Goal: Information Seeking & Learning: Check status

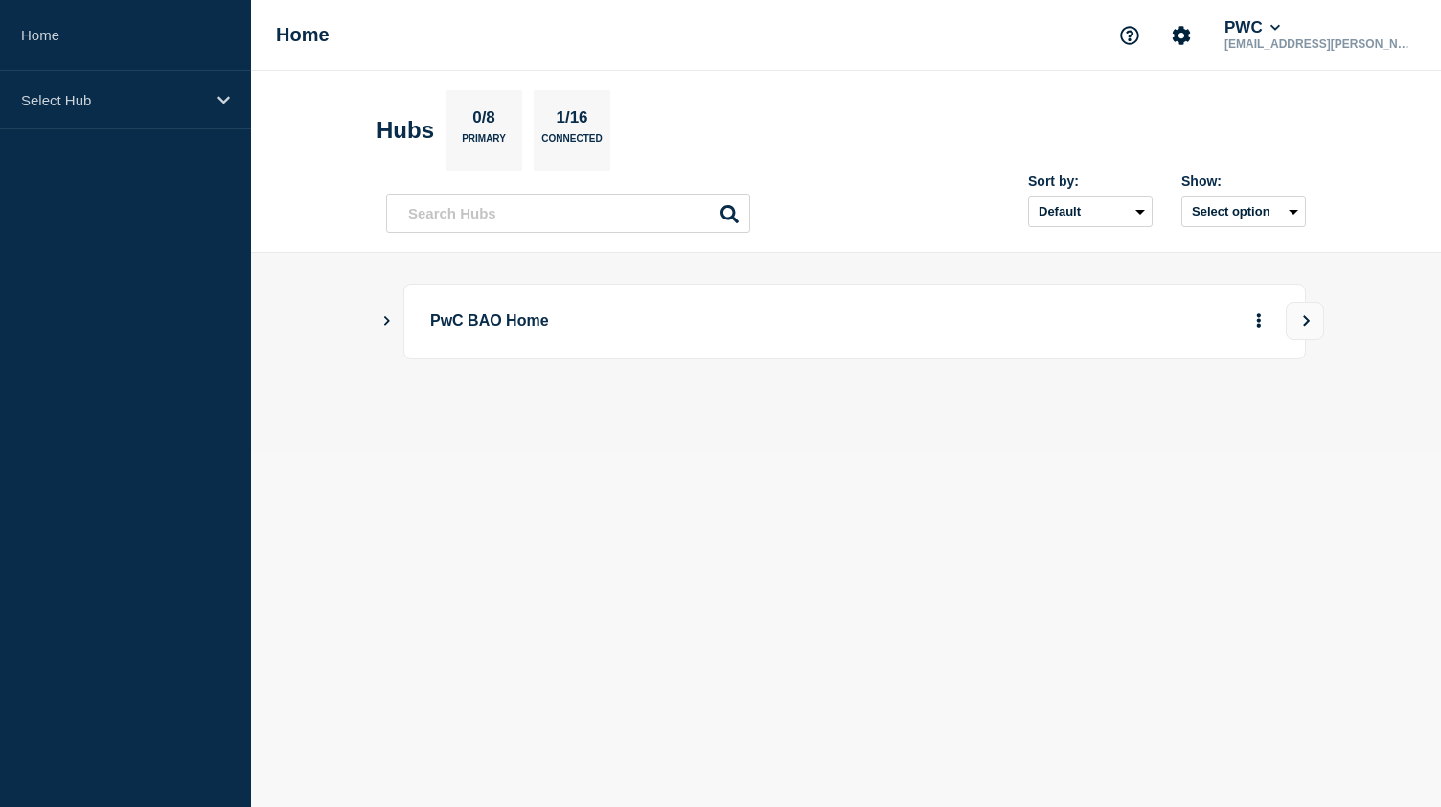
click at [319, 103] on header "Hubs 0/8 Primary 1/16 Connected Sort by: Default Last added Last updated Most a…" at bounding box center [846, 162] width 1190 height 182
click at [383, 318] on icon "Show Connected Hubs" at bounding box center [386, 320] width 12 height 10
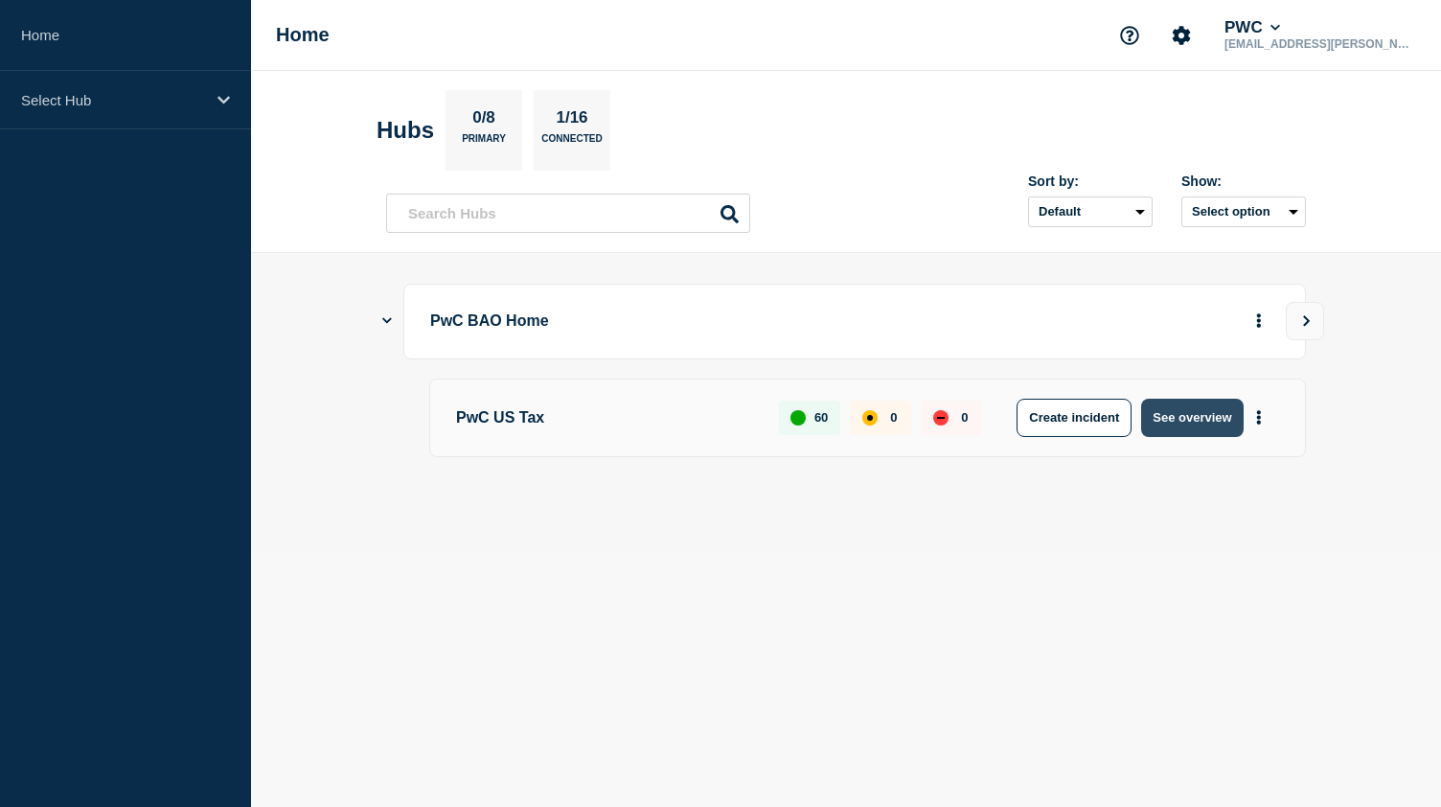
click at [1172, 414] on button "See overview" at bounding box center [1192, 418] width 102 height 38
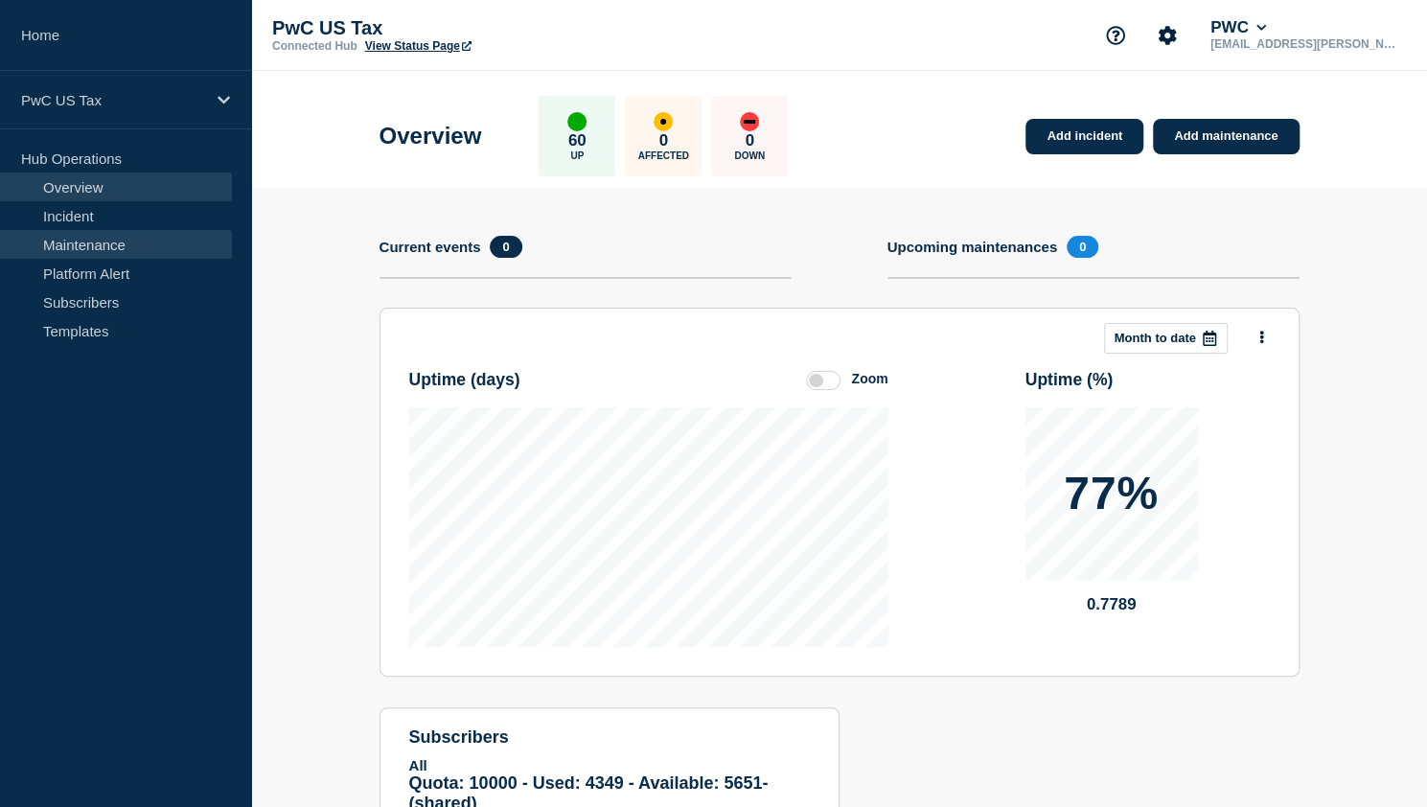
click at [52, 249] on link "Maintenance" at bounding box center [116, 244] width 232 height 29
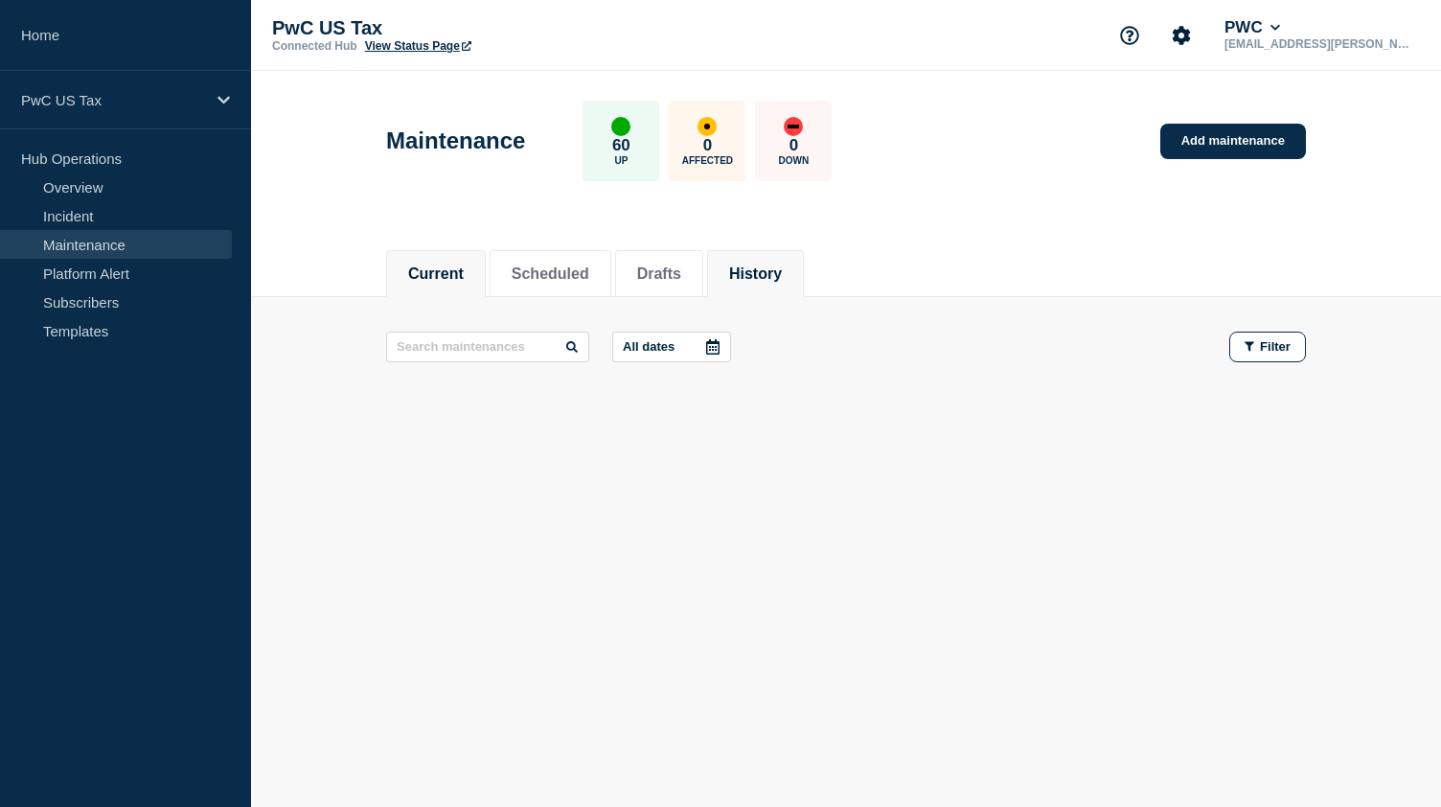
click at [766, 279] on button "History" at bounding box center [755, 273] width 53 height 17
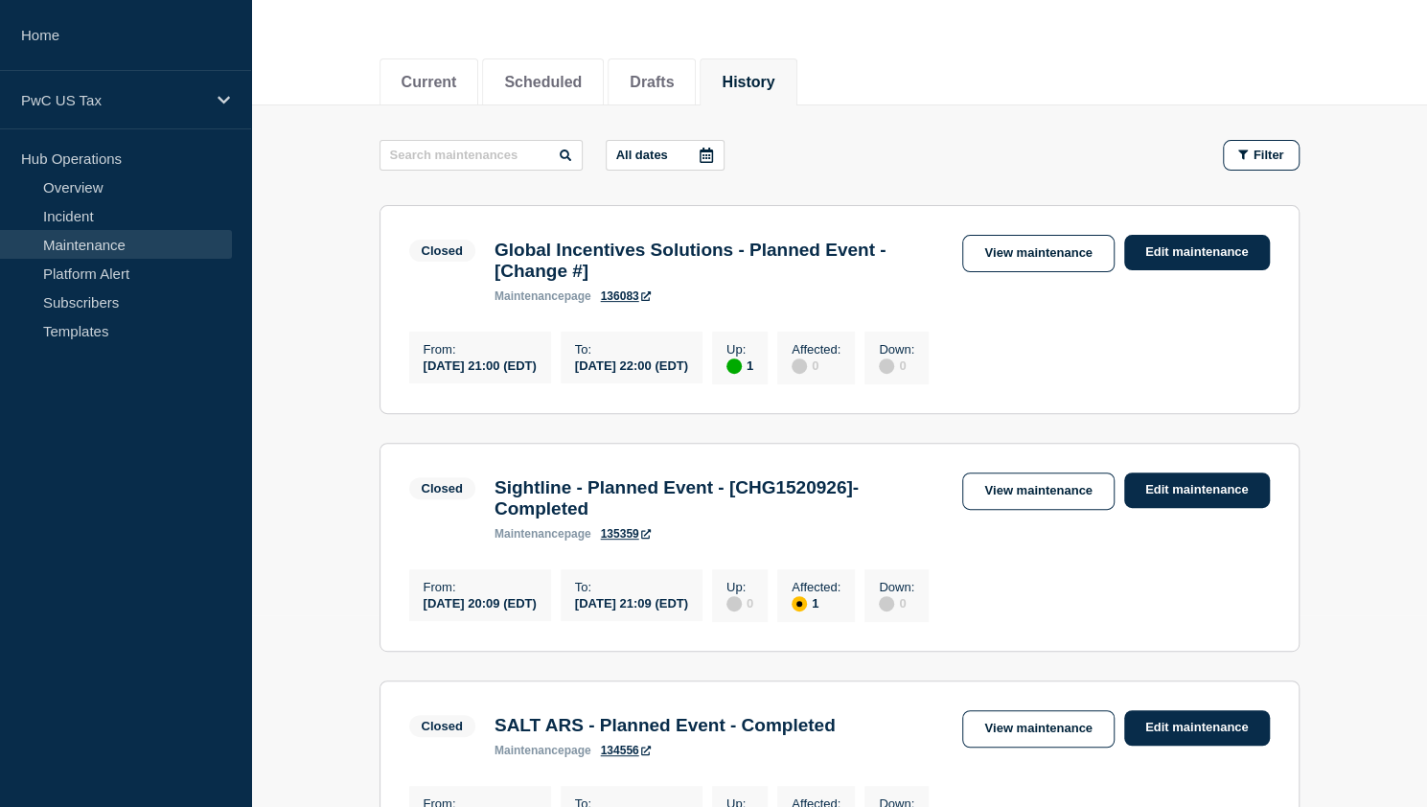
scroll to position [96, 0]
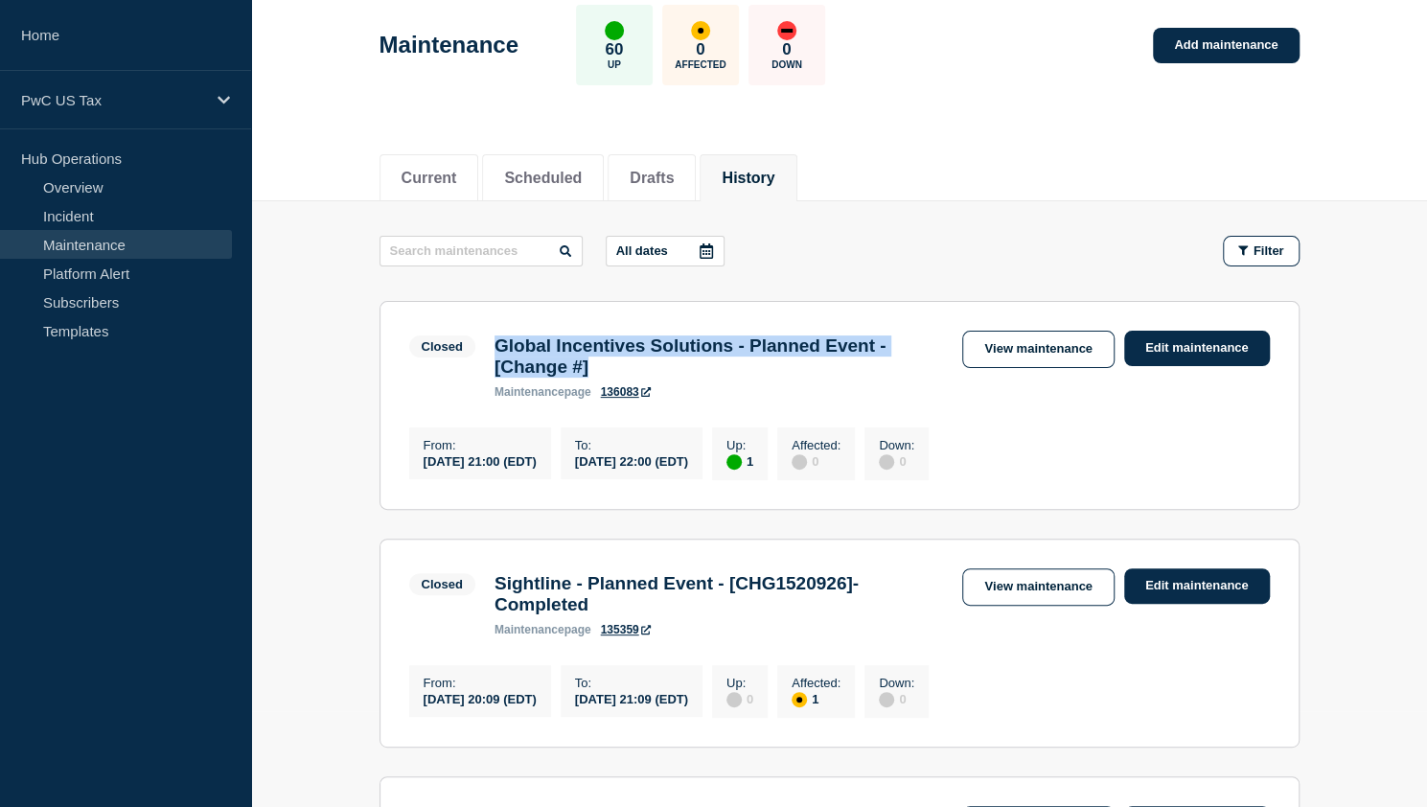
drag, startPoint x: 497, startPoint y: 348, endPoint x: 608, endPoint y: 367, distance: 111.9
click at [608, 367] on h3 "Global Incentives Solutions - Planned Event - [Change #]" at bounding box center [719, 356] width 449 height 42
click at [1004, 356] on link "View maintenance" at bounding box center [1037, 349] width 151 height 37
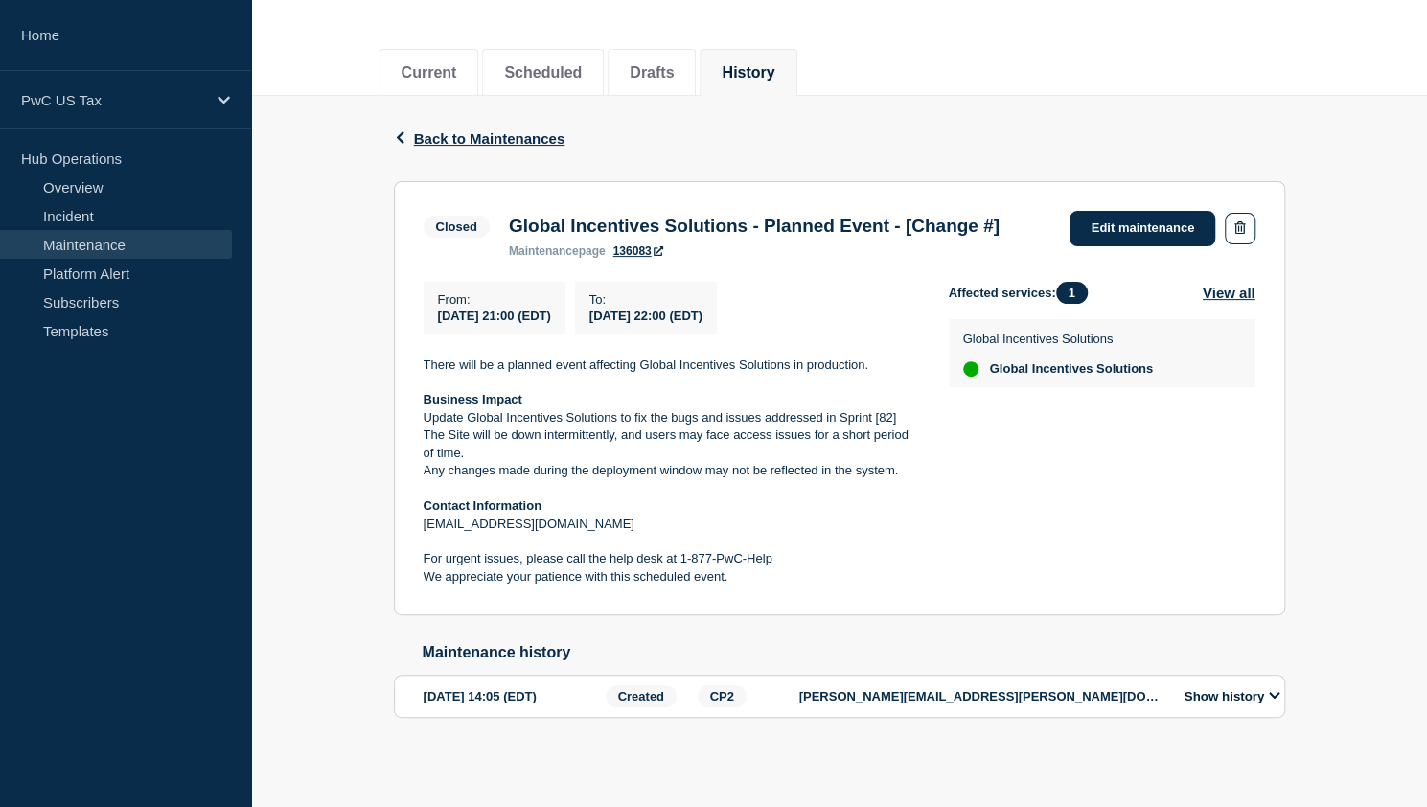
scroll to position [45, 0]
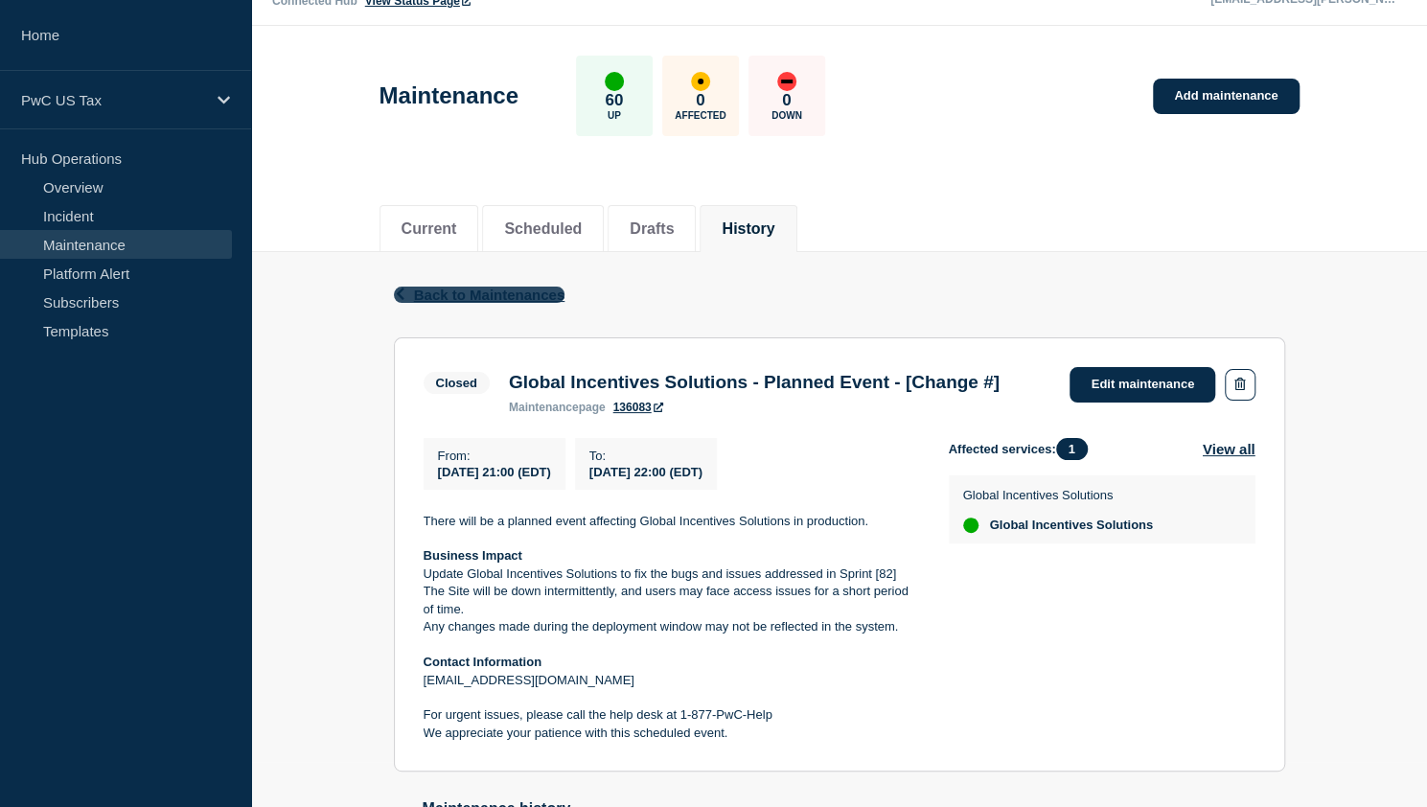
click at [524, 295] on span "Back to Maintenances" at bounding box center [489, 295] width 151 height 16
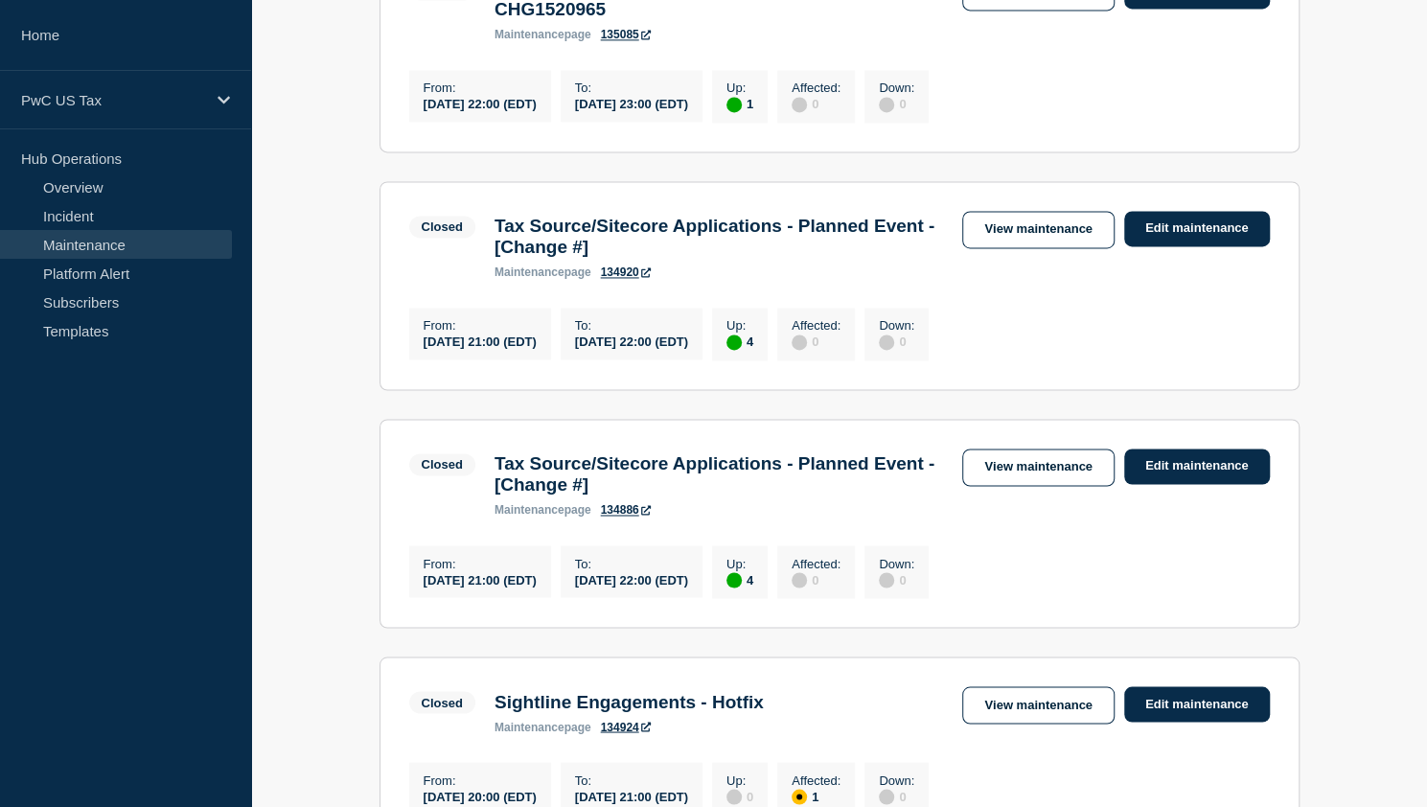
scroll to position [1629, 0]
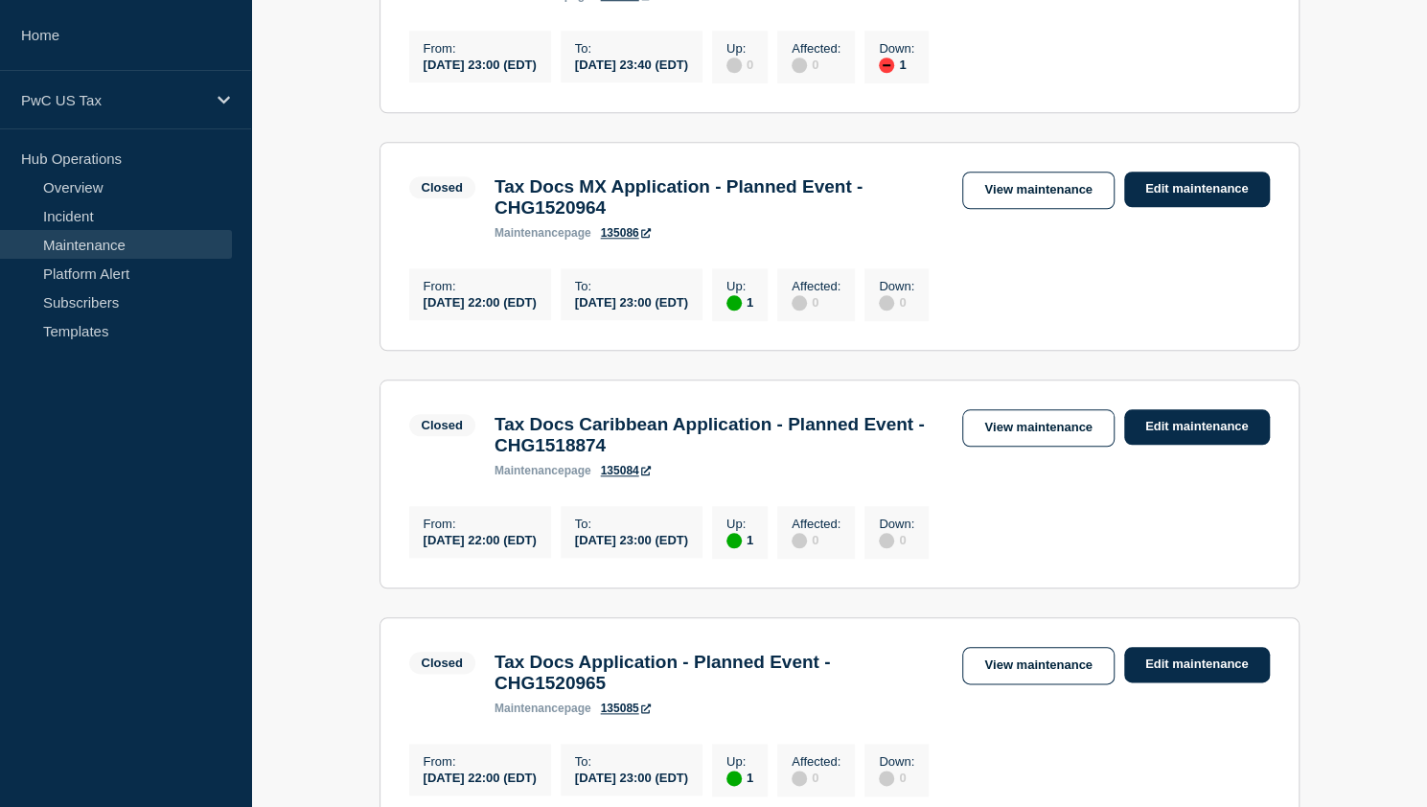
scroll to position [863, 0]
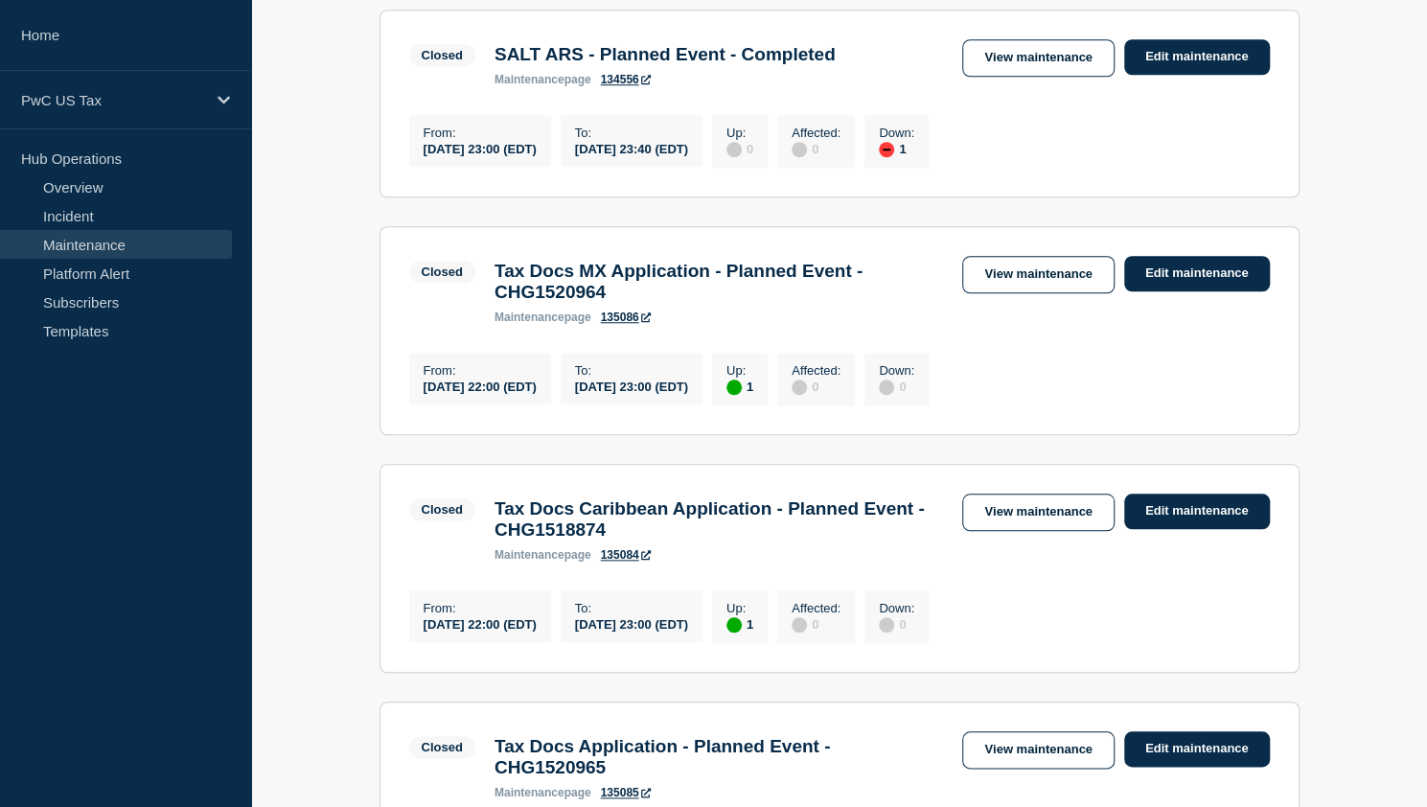
click at [305, 724] on main "All dates Filter Closed 1 Up Global Incentives Solutions - Planned Event - [Cha…" at bounding box center [839, 652] width 1176 height 2434
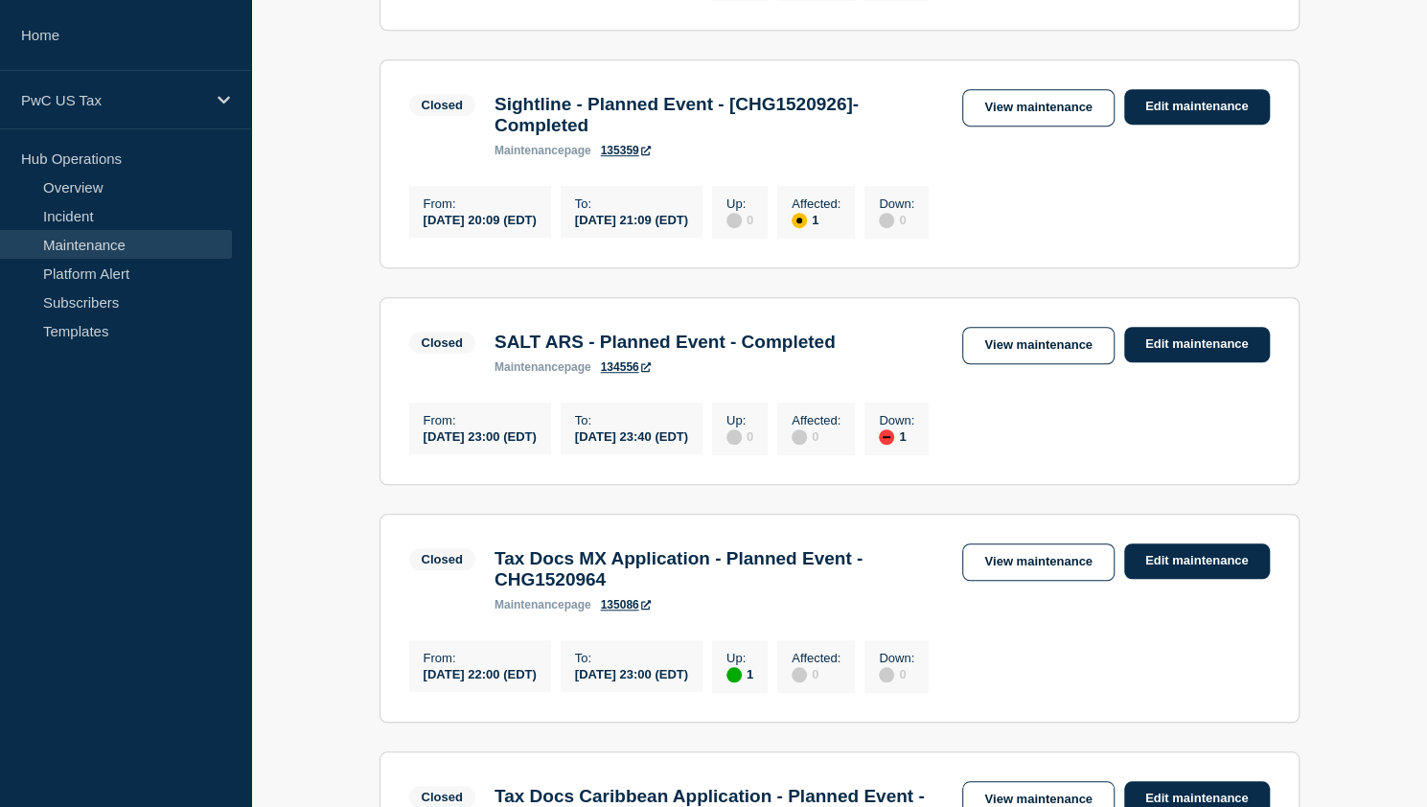
scroll to position [192, 0]
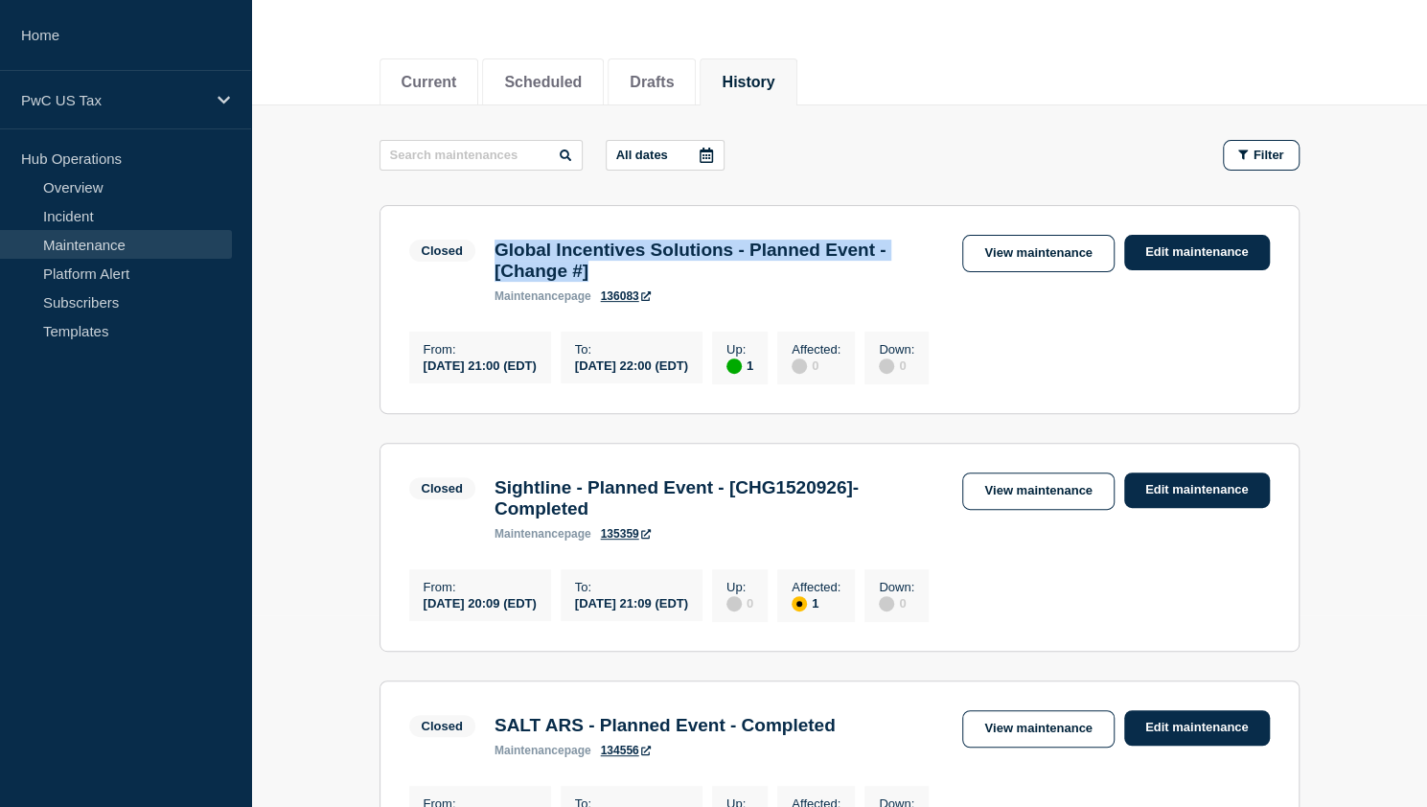
drag, startPoint x: 615, startPoint y: 269, endPoint x: 489, endPoint y: 249, distance: 128.1
click at [489, 249] on div "Global Incentives Solutions - Planned Event - [Change #] maintenance page 136083" at bounding box center [719, 271] width 469 height 63
copy h3 "Global Incentives Solutions - Planned Event - [Change #]"
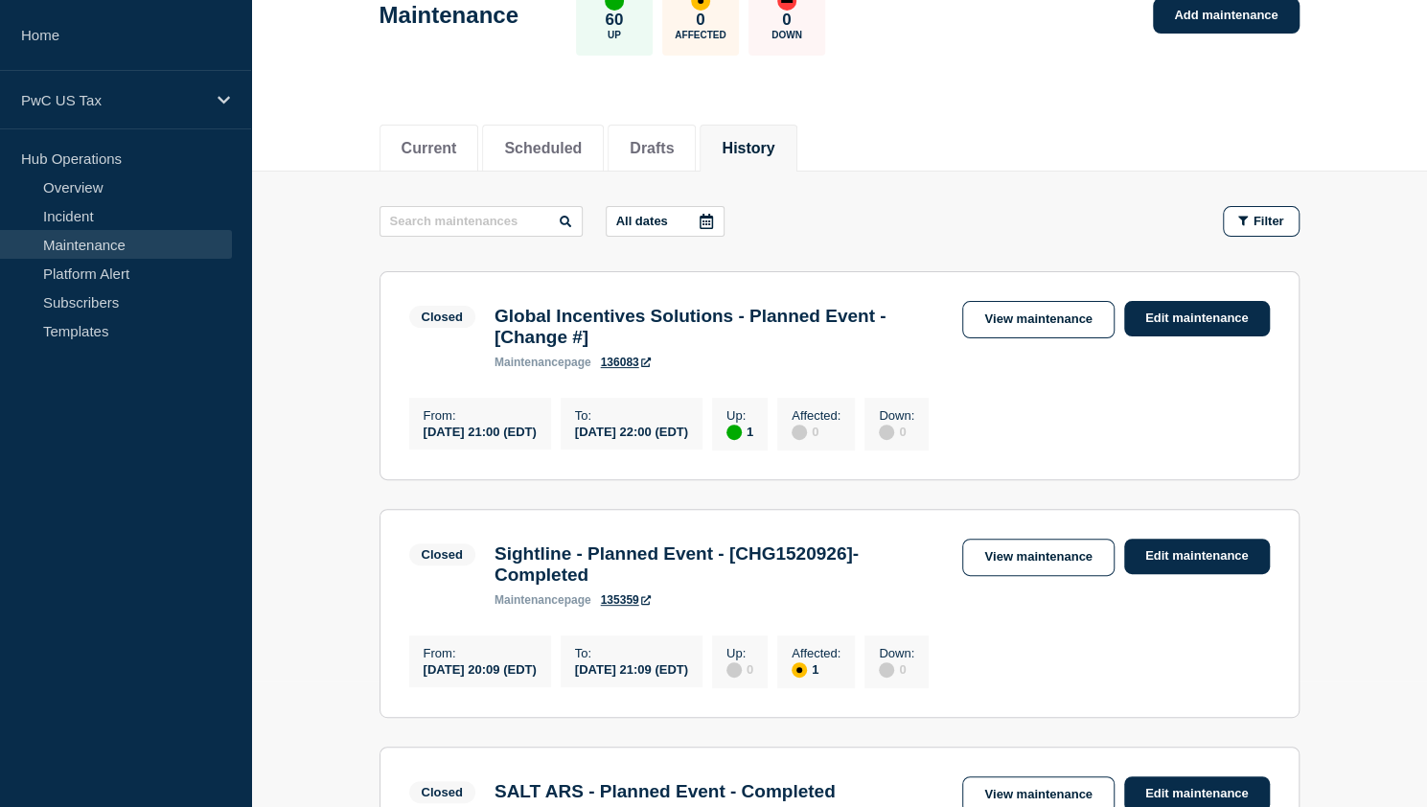
scroll to position [96, 0]
